Goal: Transaction & Acquisition: Download file/media

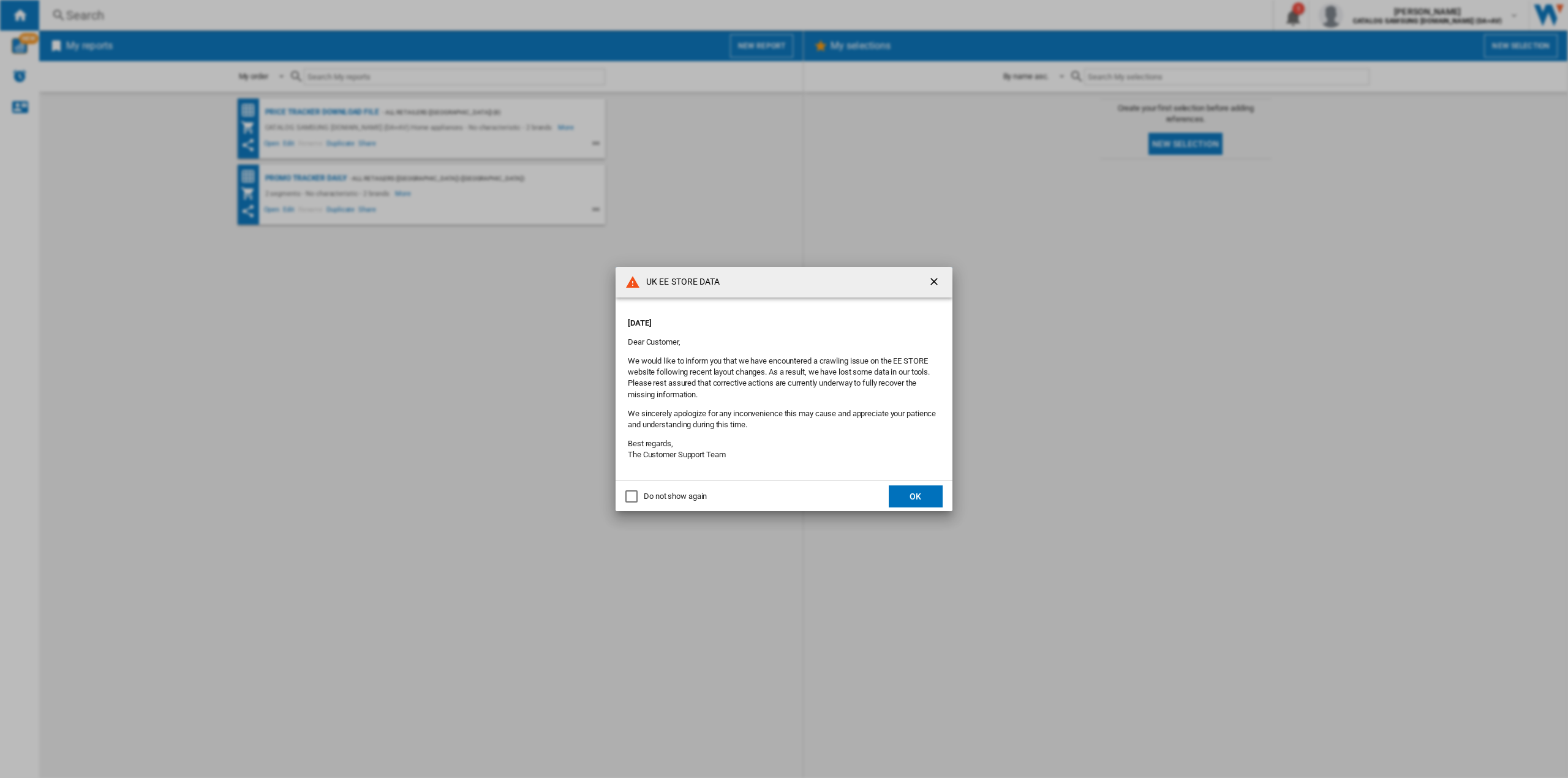
click at [627, 496] on div "Do not show again" at bounding box center [631, 496] width 12 height 12
drag, startPoint x: 898, startPoint y: 494, endPoint x: 907, endPoint y: 503, distance: 12.7
click at [898, 494] on button "OK" at bounding box center [916, 496] width 53 height 22
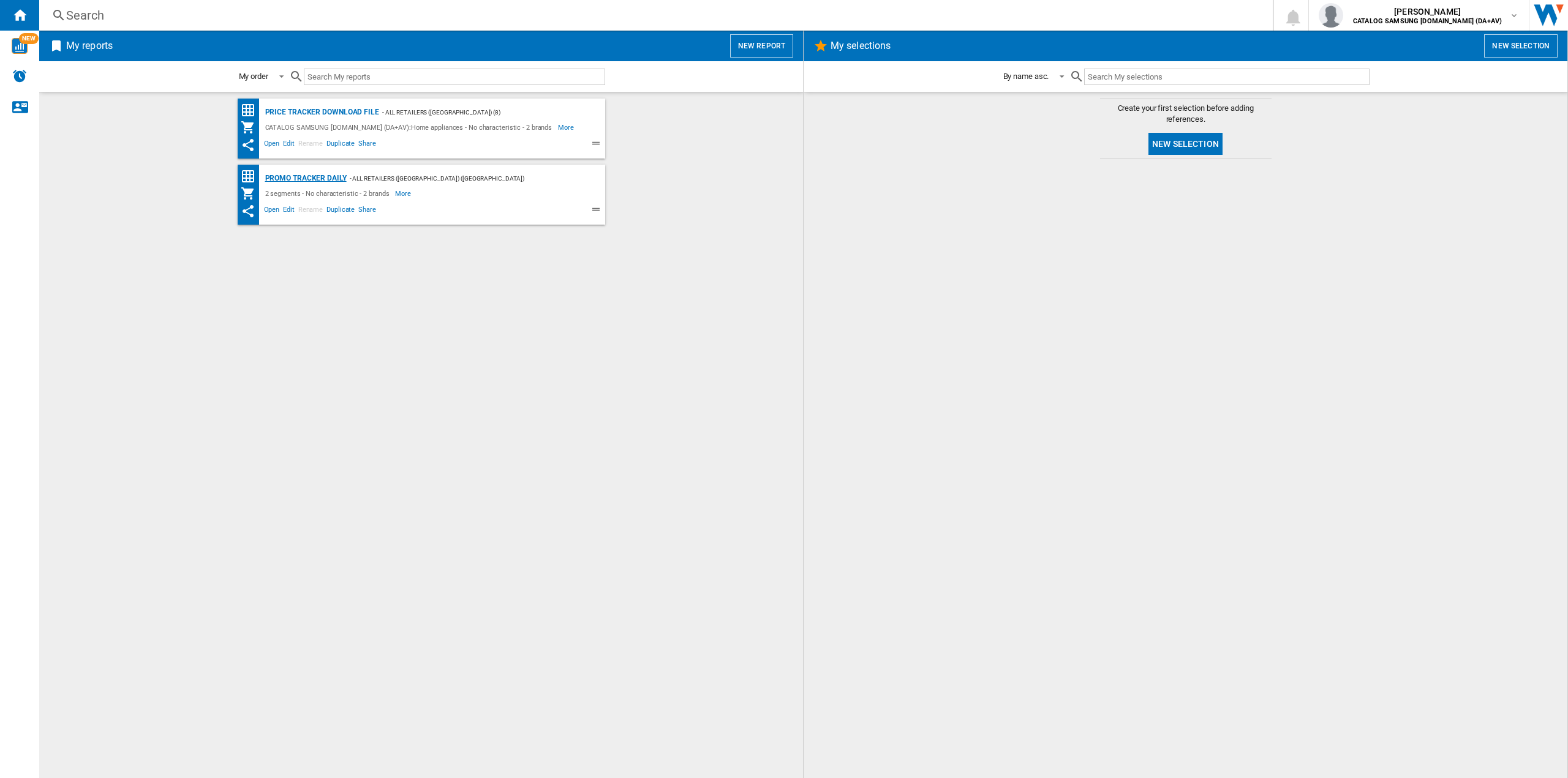
click at [336, 179] on div "Promo Tracker Daily" at bounding box center [305, 179] width 85 height 15
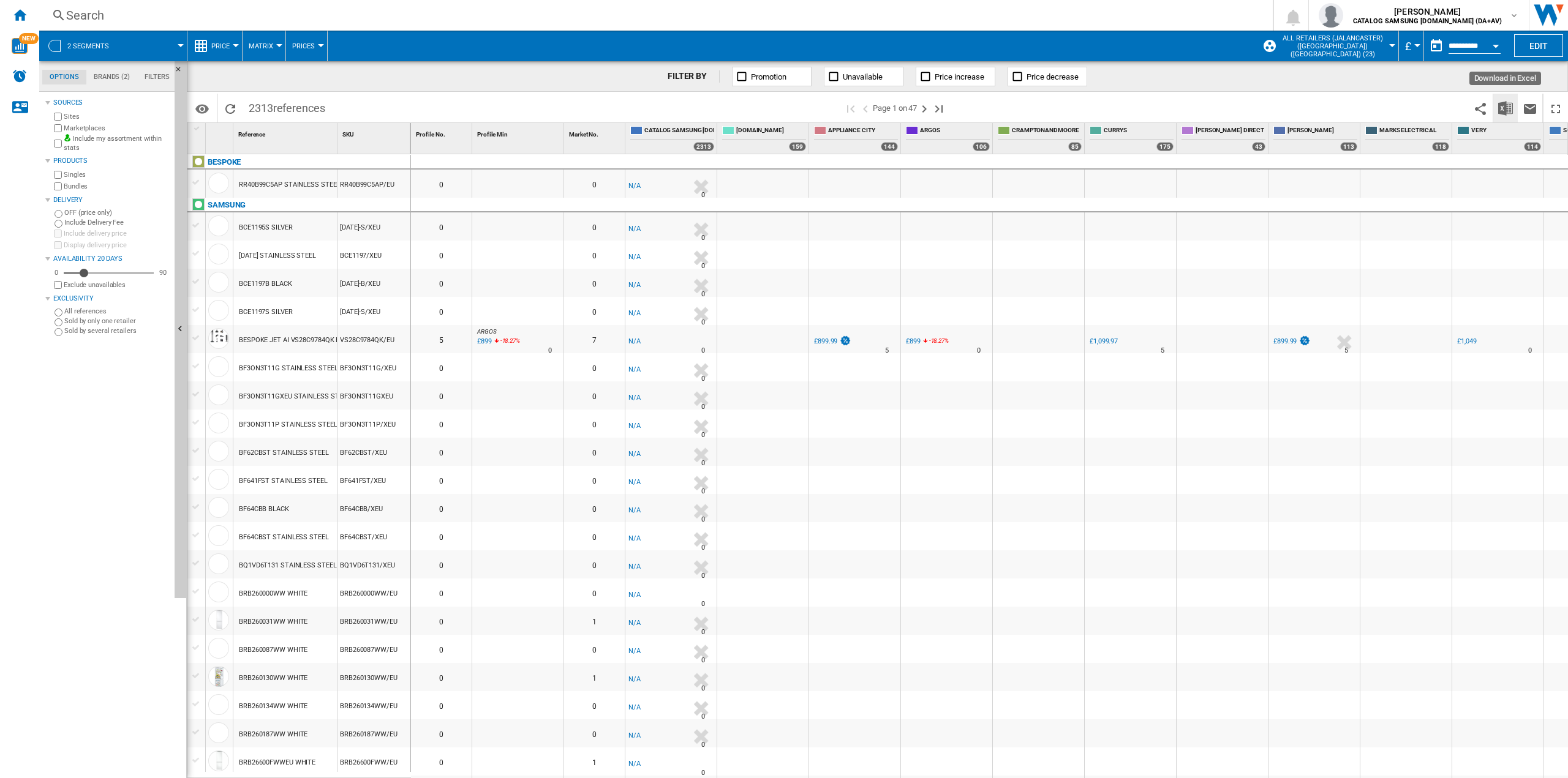
click at [1501, 105] on img "Download in Excel" at bounding box center [1505, 108] width 14 height 14
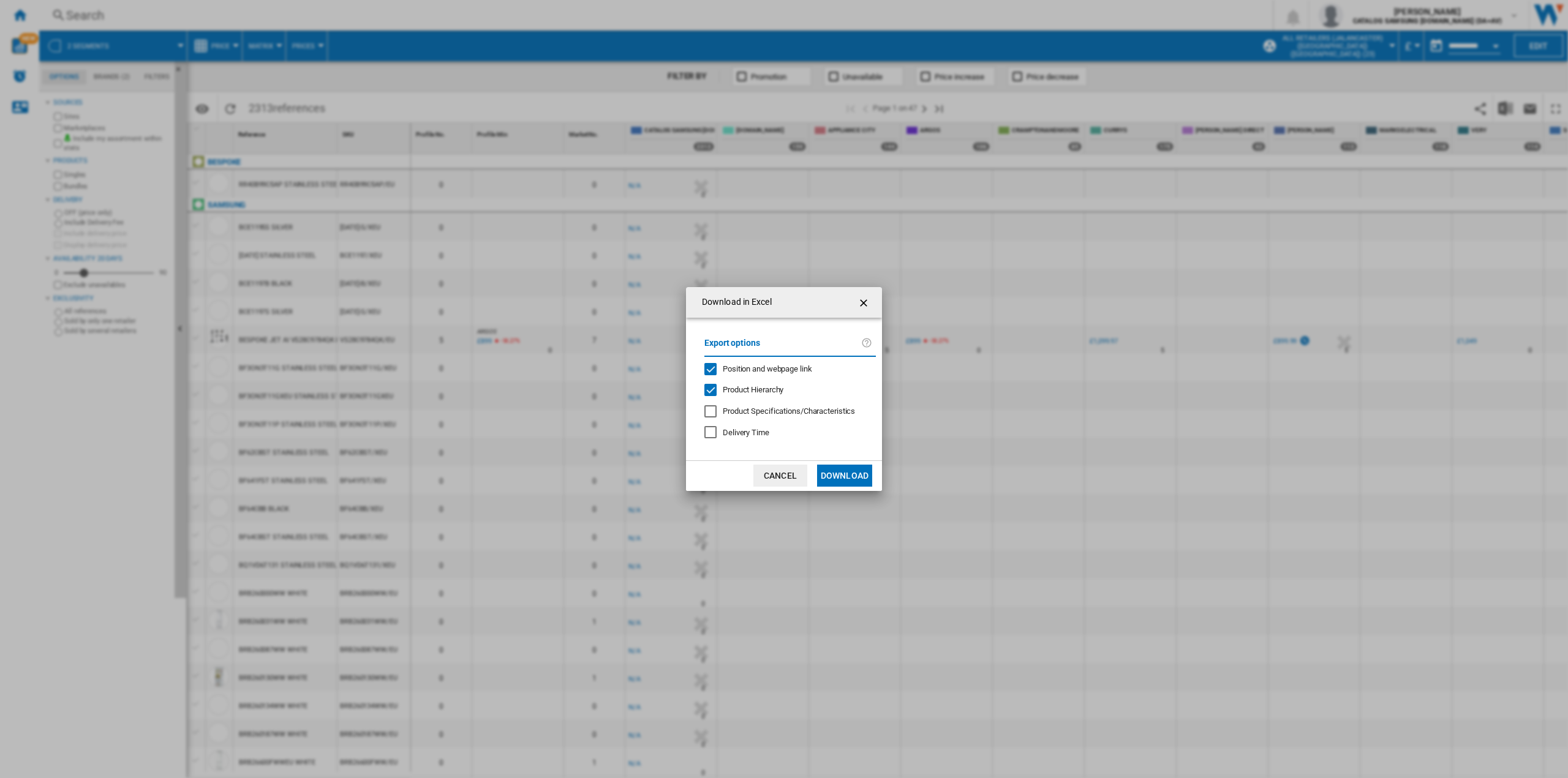
click at [855, 475] on button "Download" at bounding box center [845, 475] width 55 height 22
